Goal: Task Accomplishment & Management: Use online tool/utility

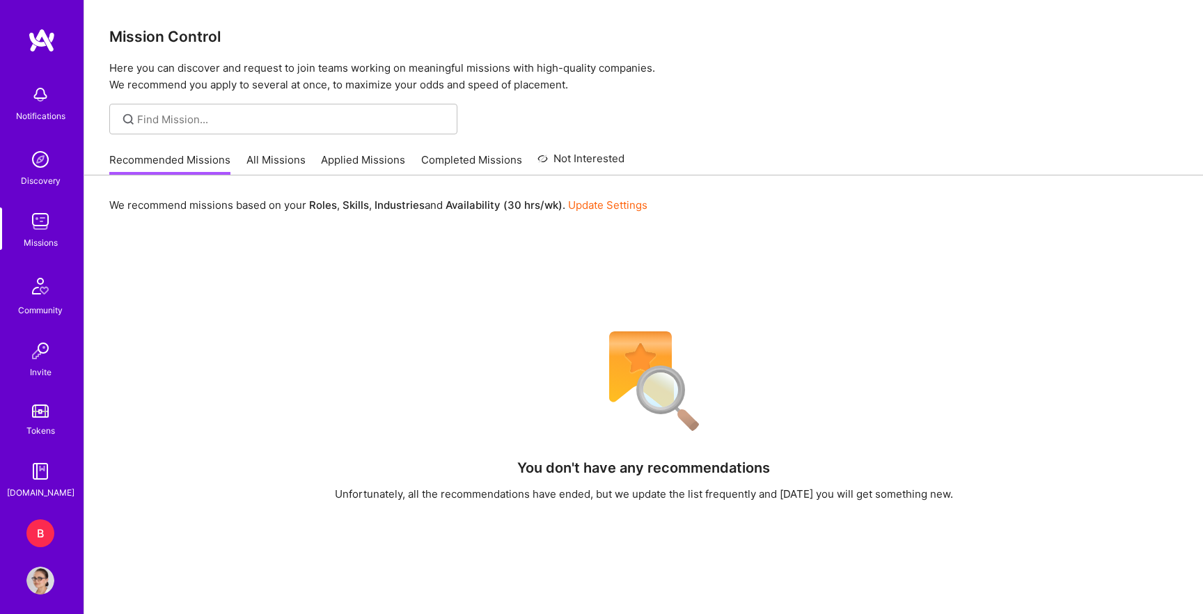
click at [39, 537] on div "B" at bounding box center [40, 533] width 28 height 28
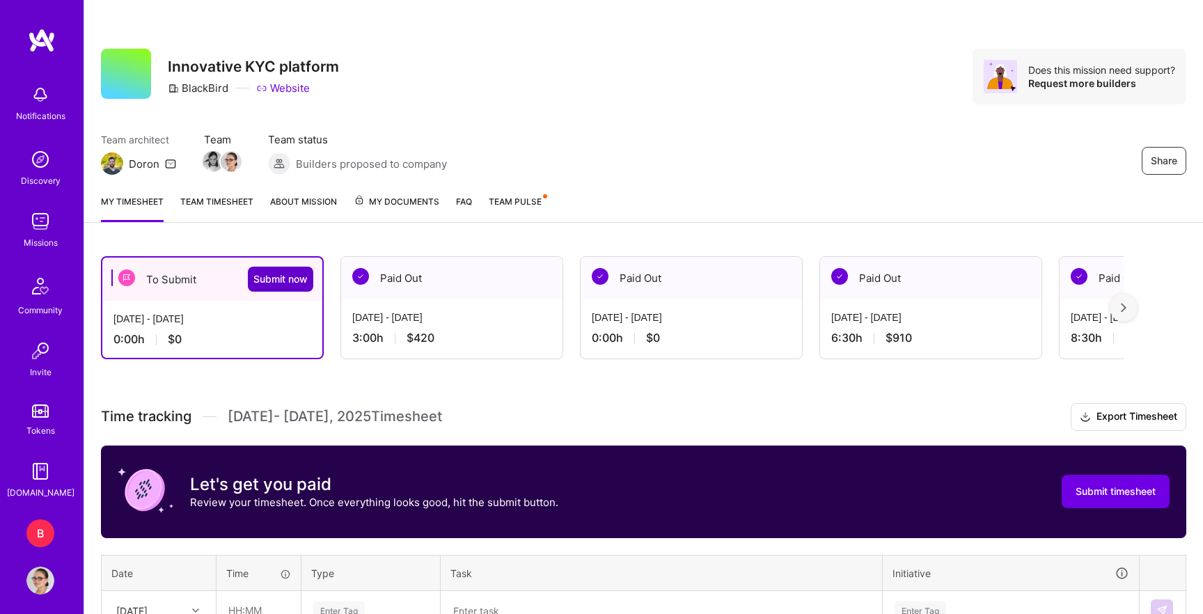
click at [294, 274] on span "Submit now" at bounding box center [280, 279] width 54 height 14
click at [1087, 498] on span "Submit timesheet" at bounding box center [1116, 492] width 80 height 14
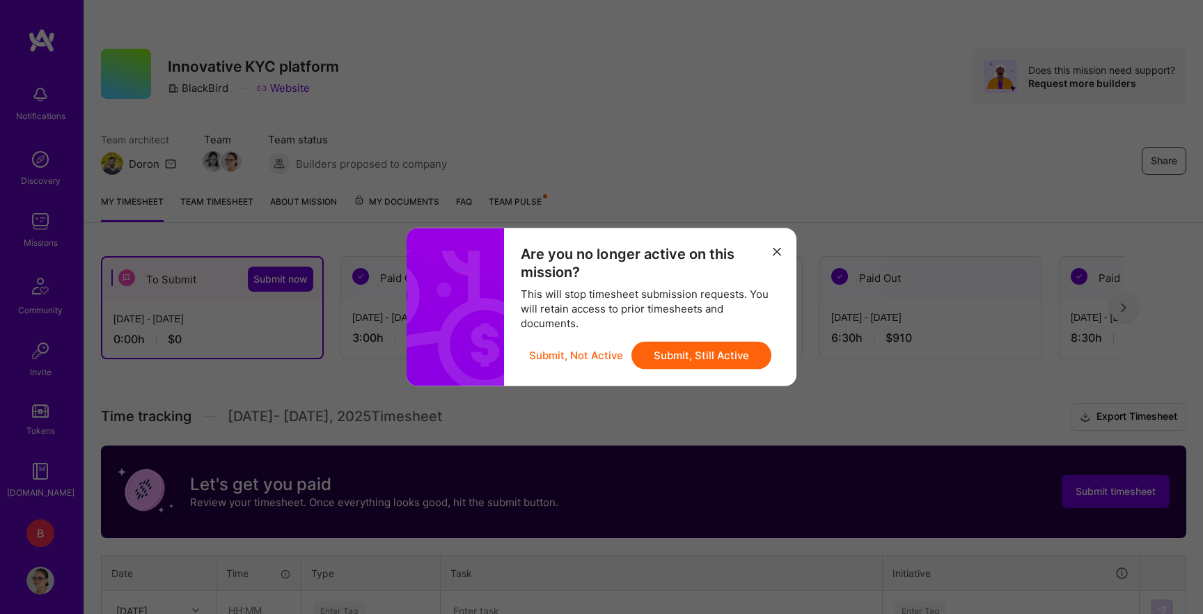
click at [693, 358] on button "Submit, Still Active" at bounding box center [701, 356] width 140 height 28
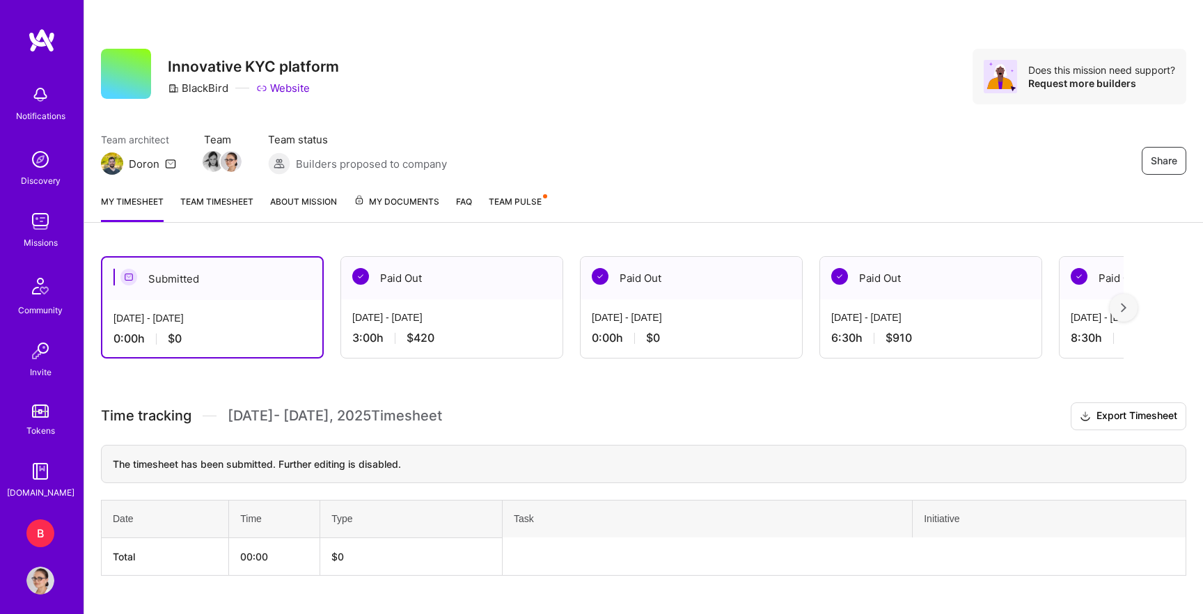
click at [199, 201] on link "Team timesheet" at bounding box center [216, 208] width 73 height 28
